Goal: Navigation & Orientation: Go to known website

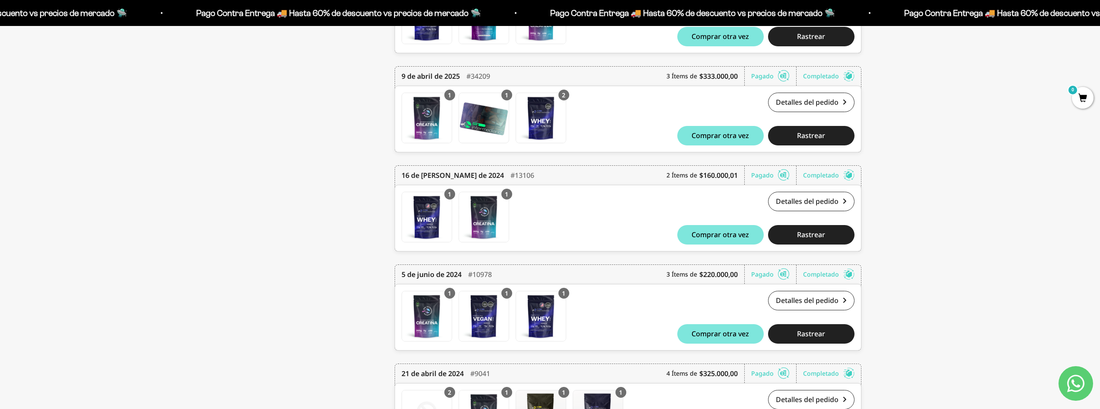
scroll to position [476, 0]
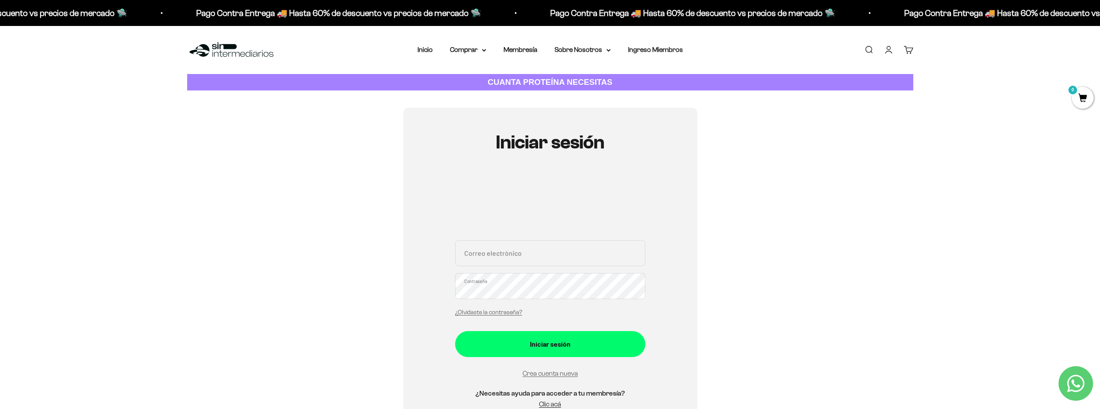
click at [239, 53] on img at bounding box center [231, 50] width 89 height 19
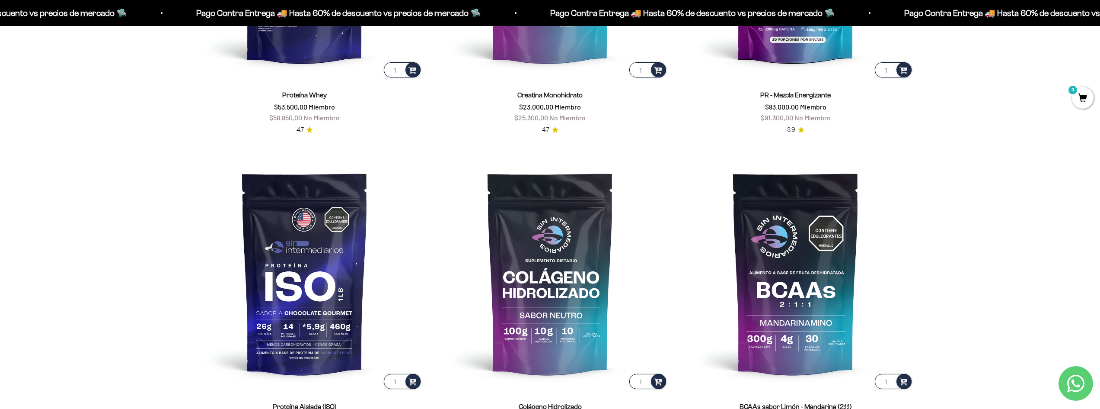
scroll to position [735, 0]
